Goal: Transaction & Acquisition: Purchase product/service

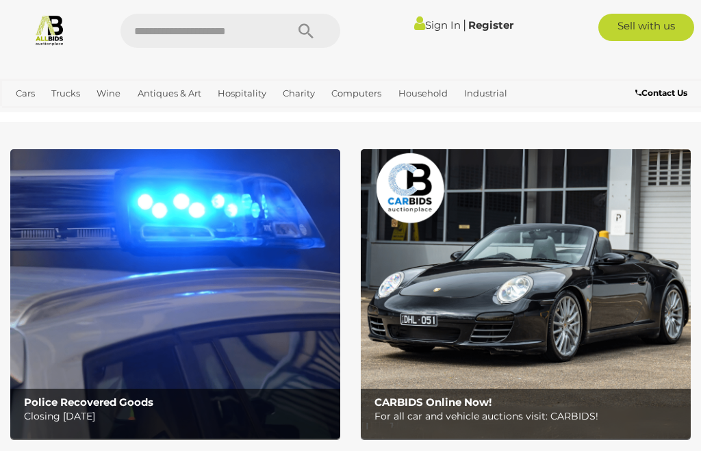
click at [425, 23] on link "Sign In" at bounding box center [437, 24] width 47 height 13
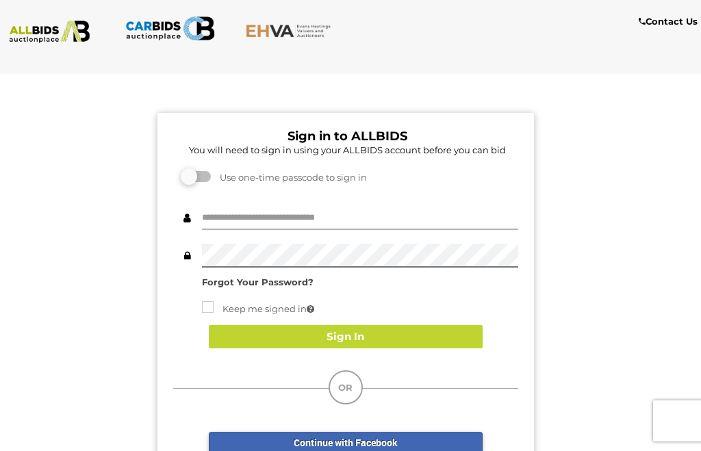
click at [220, 214] on input "text" at bounding box center [360, 218] width 316 height 24
click at [250, 215] on input "text" at bounding box center [360, 218] width 316 height 24
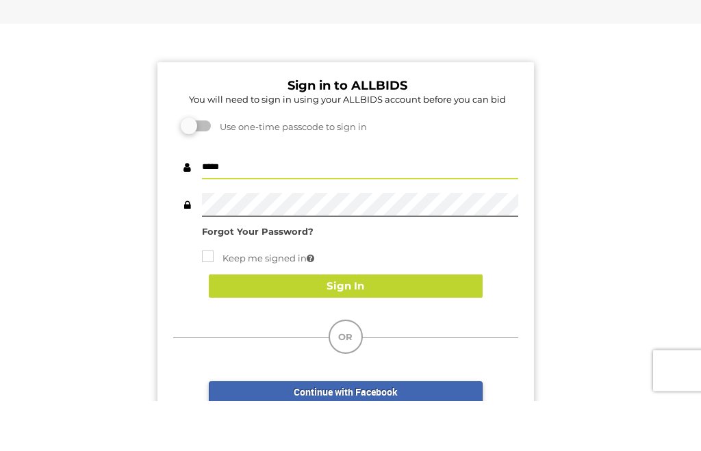
type input "*****"
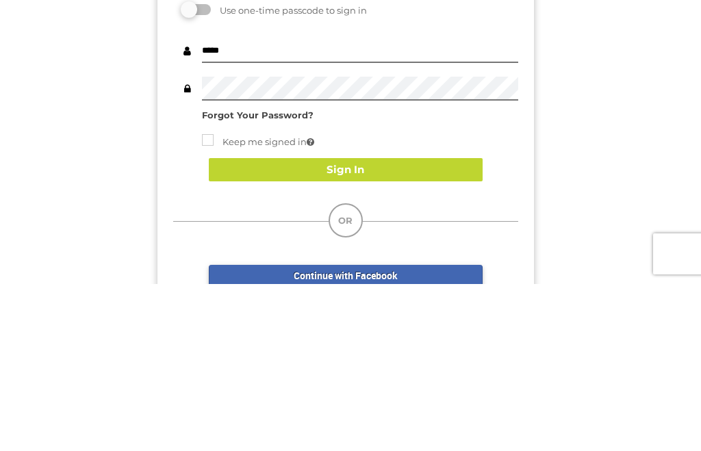
scroll to position [167, 0]
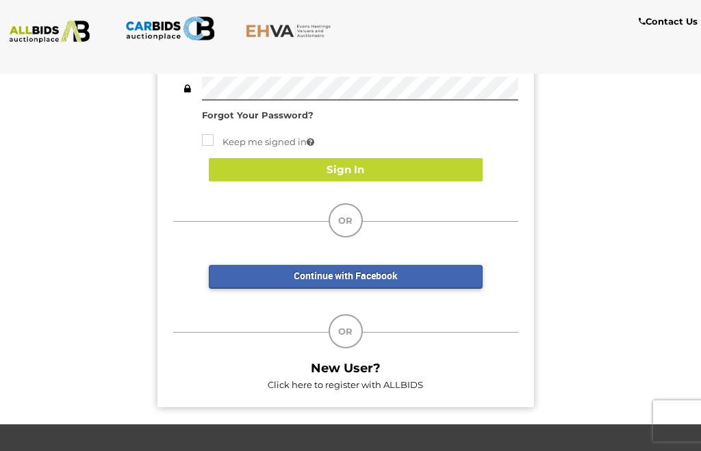
click at [246, 166] on button "Sign In" at bounding box center [346, 170] width 274 height 24
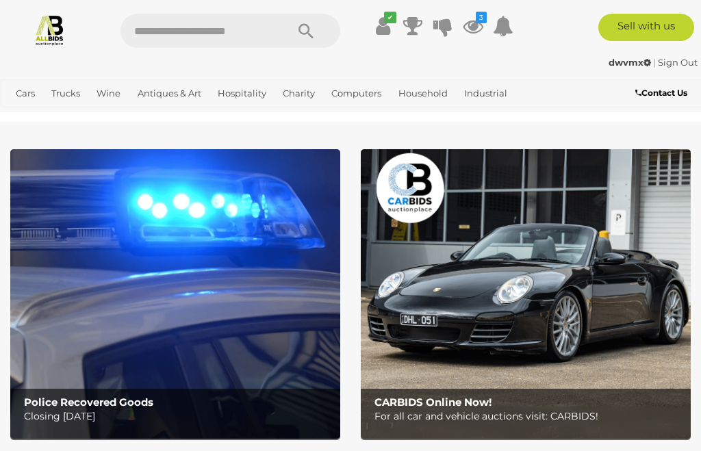
click at [472, 19] on icon at bounding box center [473, 26] width 21 height 25
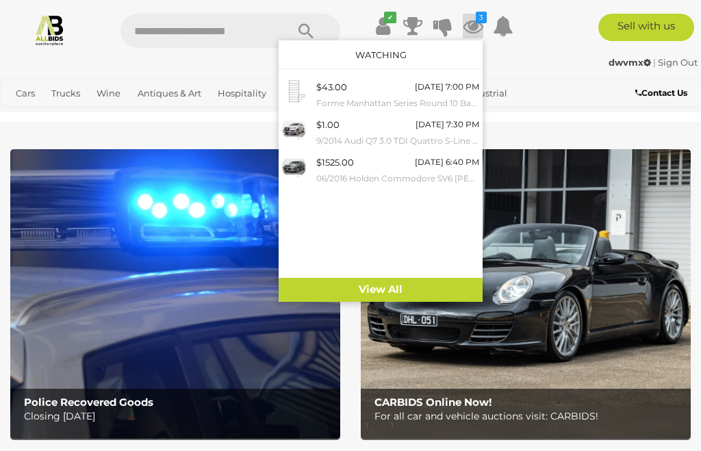
click at [327, 86] on span "$43.00" at bounding box center [331, 86] width 31 height 11
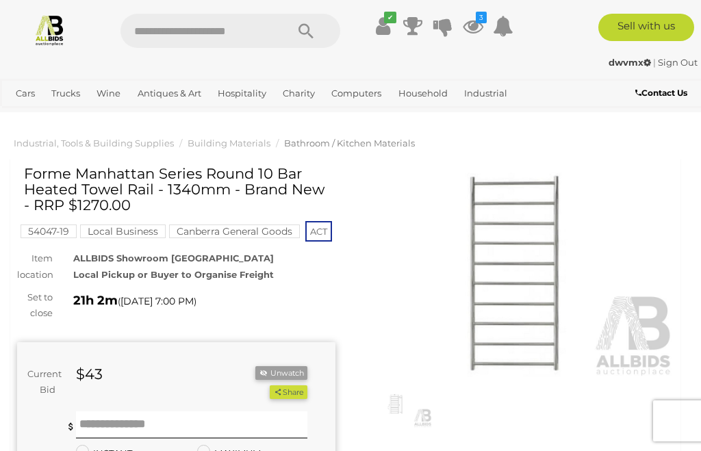
click at [470, 18] on icon at bounding box center [473, 26] width 21 height 25
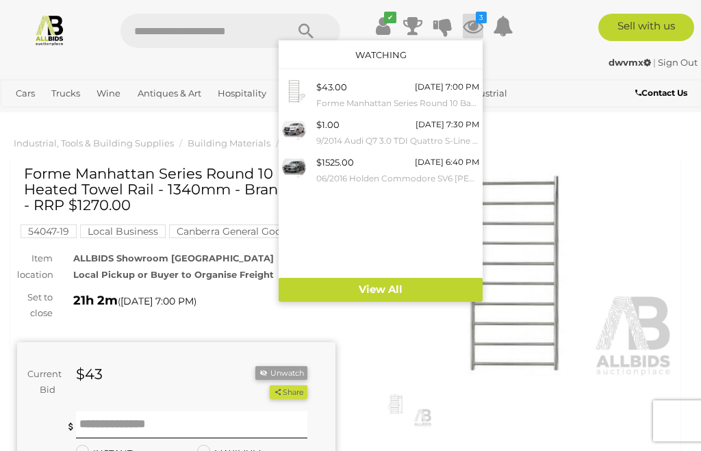
click at [324, 125] on span "$1.00" at bounding box center [327, 124] width 23 height 11
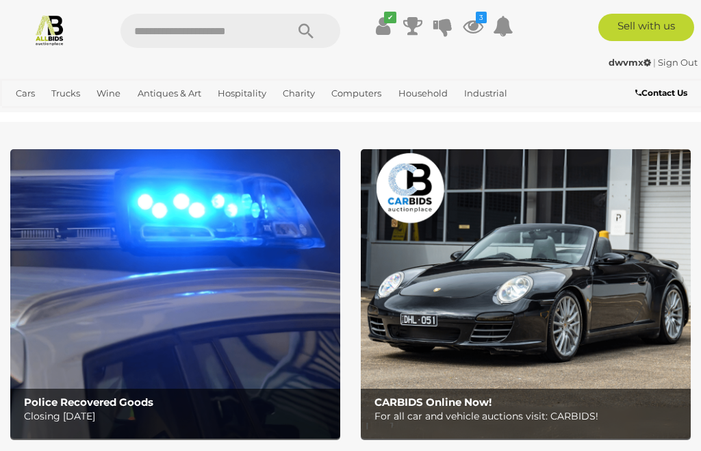
click at [151, 27] on input "text" at bounding box center [196, 31] width 152 height 34
type input "*****"
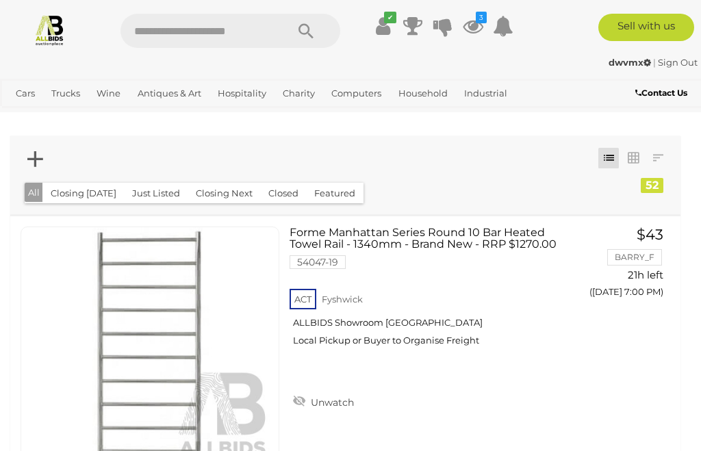
scroll to position [142, 0]
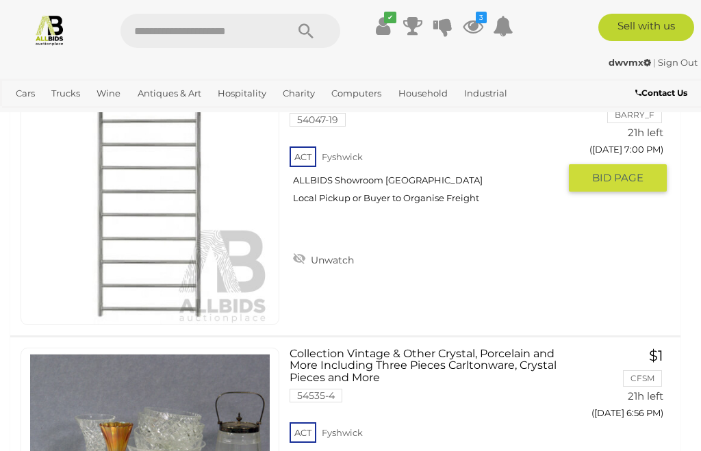
click at [600, 181] on span "BID PAGE" at bounding box center [617, 178] width 51 height 14
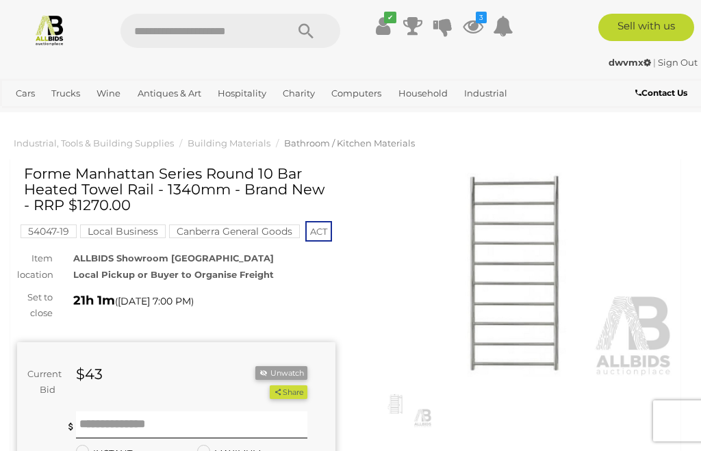
click at [471, 18] on icon at bounding box center [473, 26] width 21 height 25
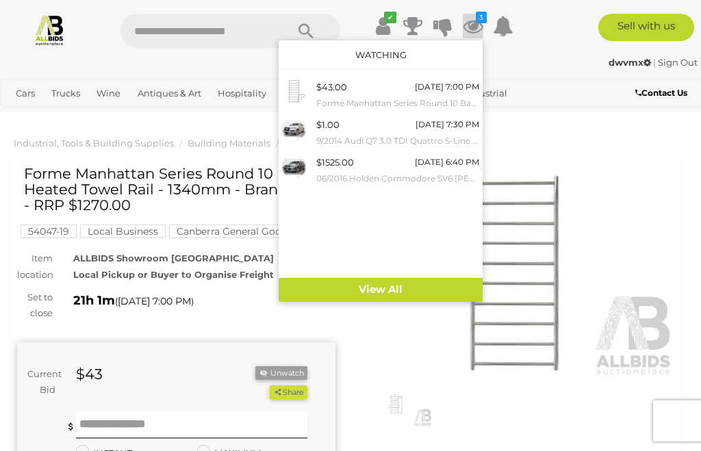
click at [331, 125] on span "$1.00" at bounding box center [327, 124] width 23 height 11
